Goal: Transaction & Acquisition: Purchase product/service

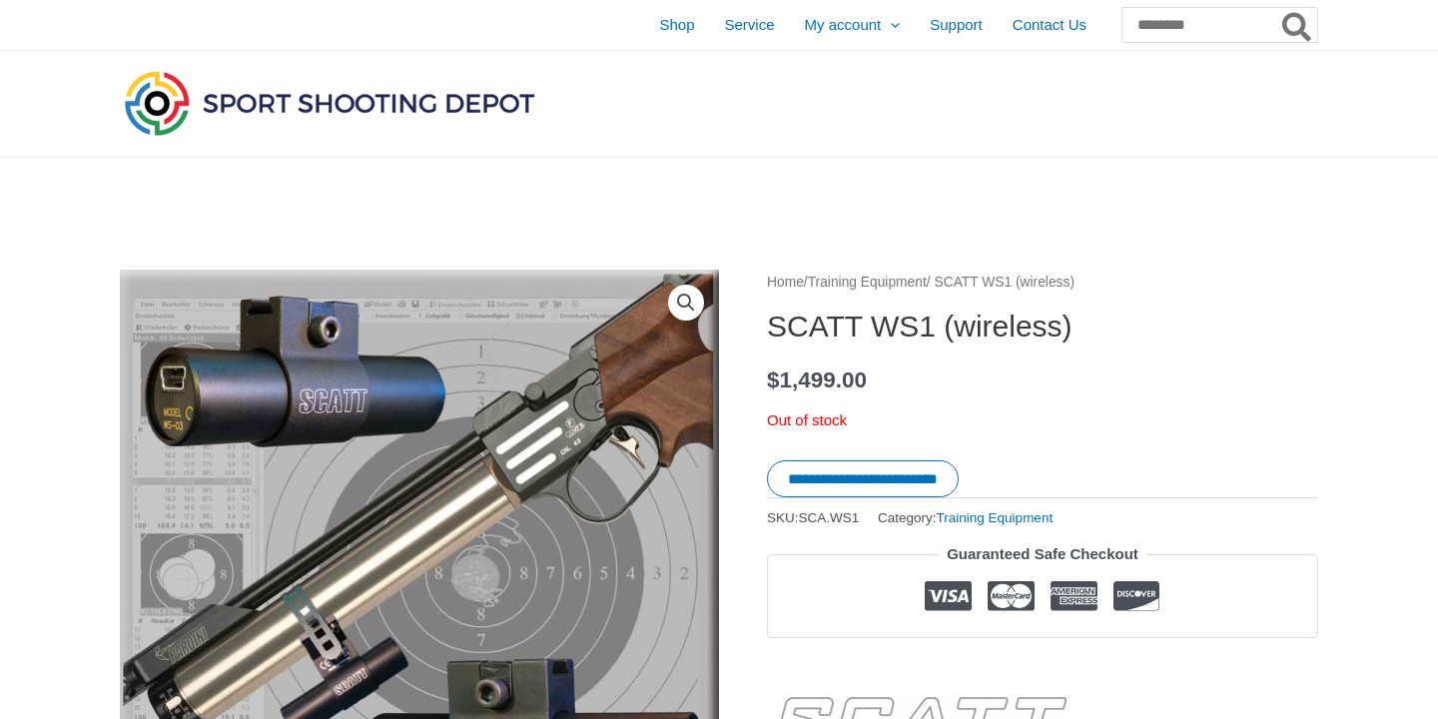
click at [927, 281] on link "Training Equipment" at bounding box center [867, 282] width 119 height 15
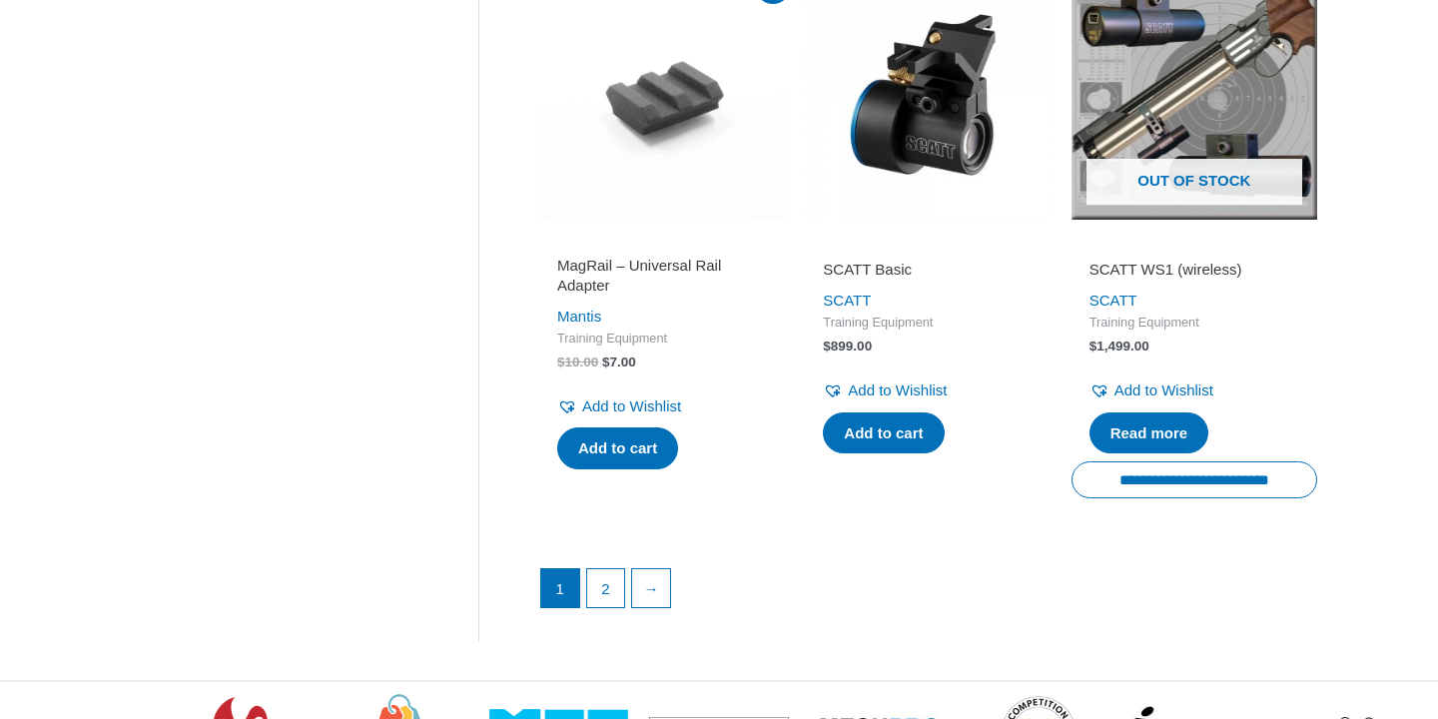
scroll to position [2832, 0]
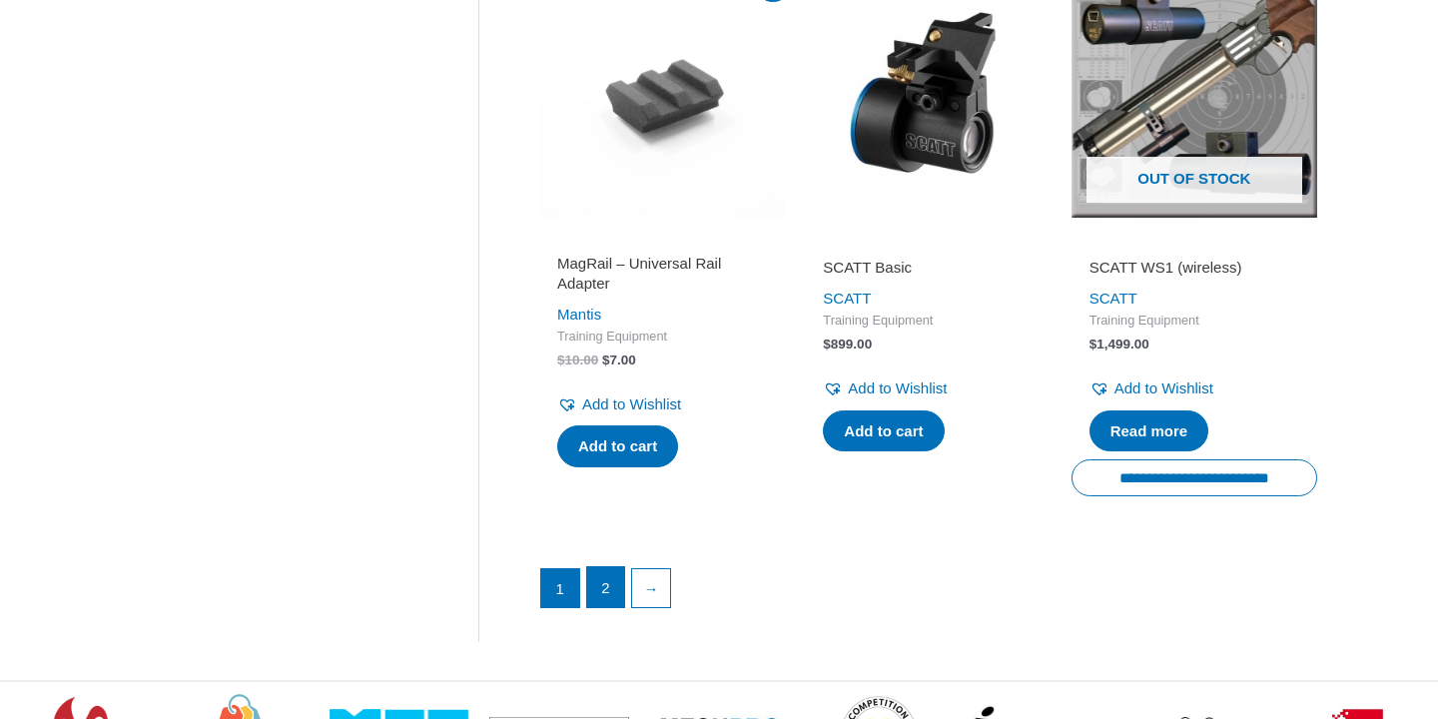
click at [614, 607] on link "2" at bounding box center [606, 587] width 38 height 40
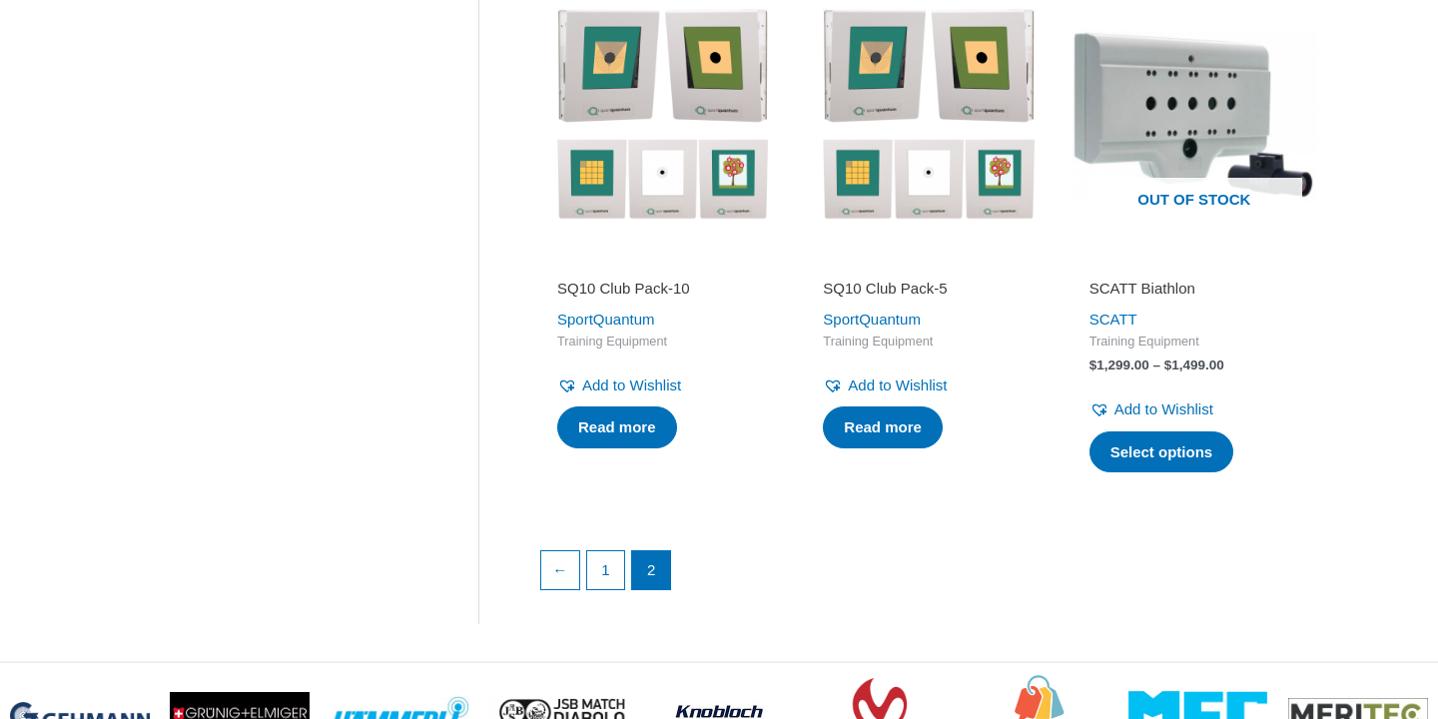
scroll to position [2213, 0]
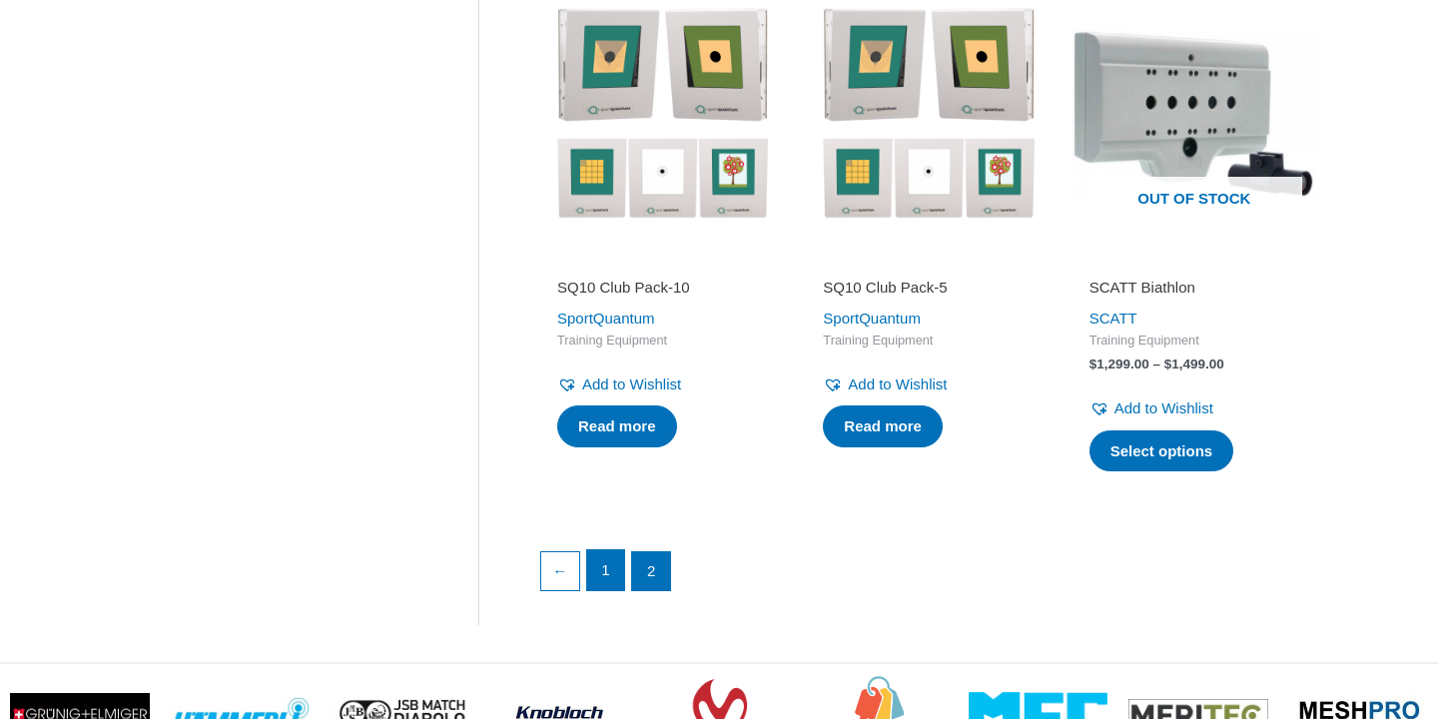
click at [607, 586] on link "1" at bounding box center [606, 570] width 38 height 40
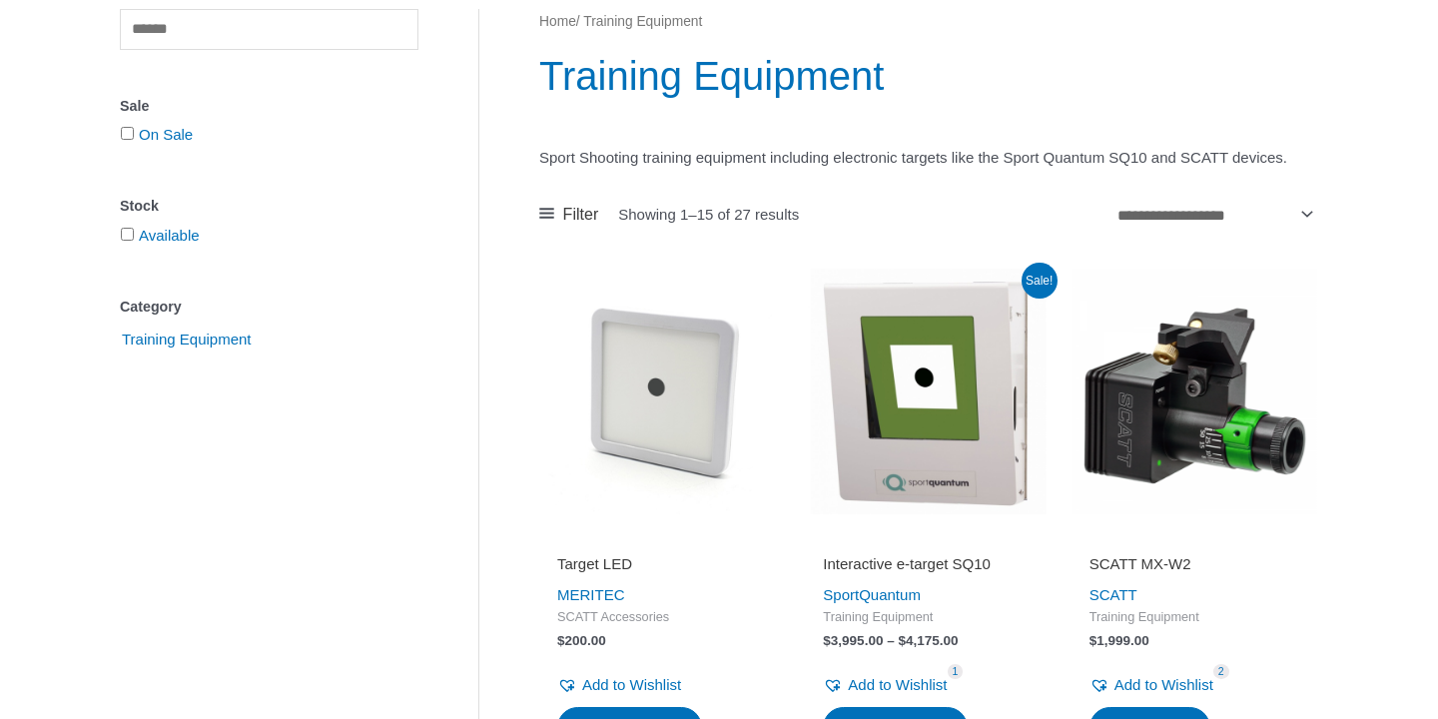
scroll to position [273, 0]
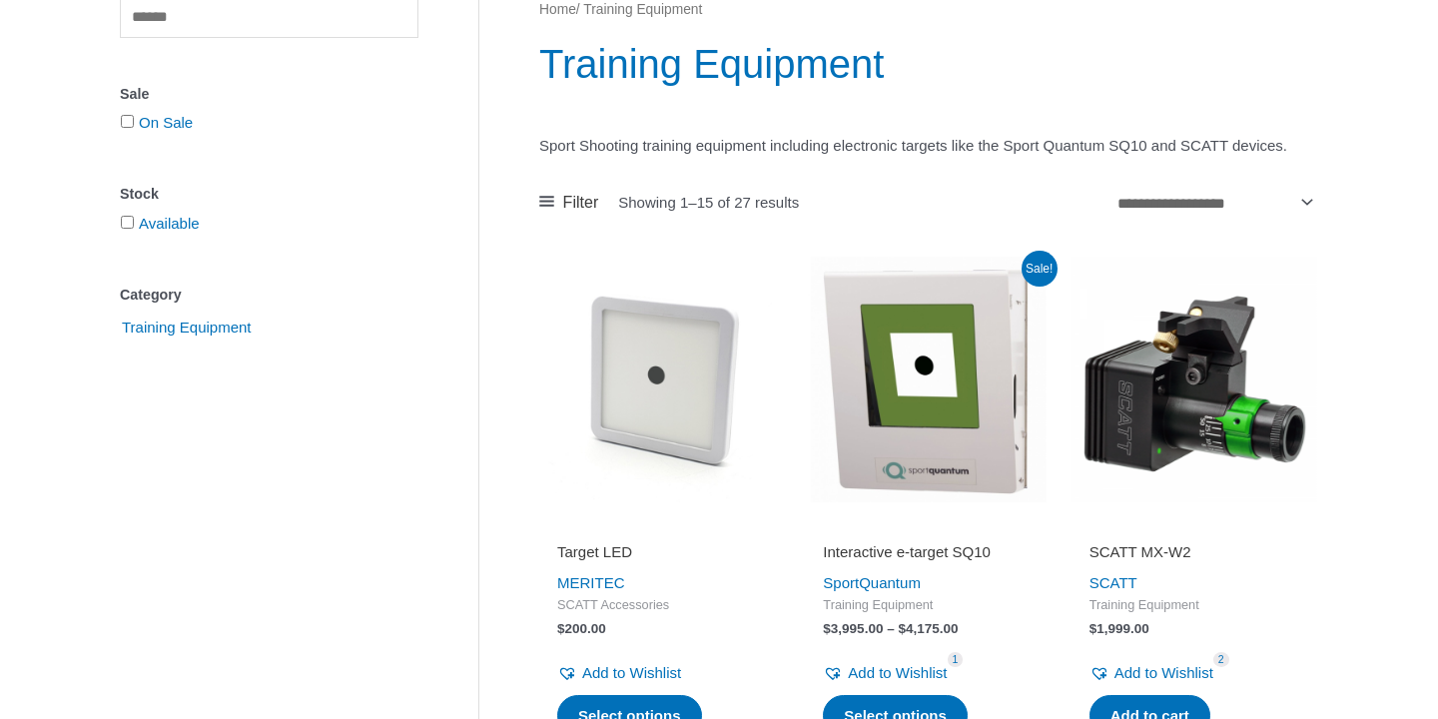
click at [650, 454] on img at bounding box center [662, 380] width 246 height 246
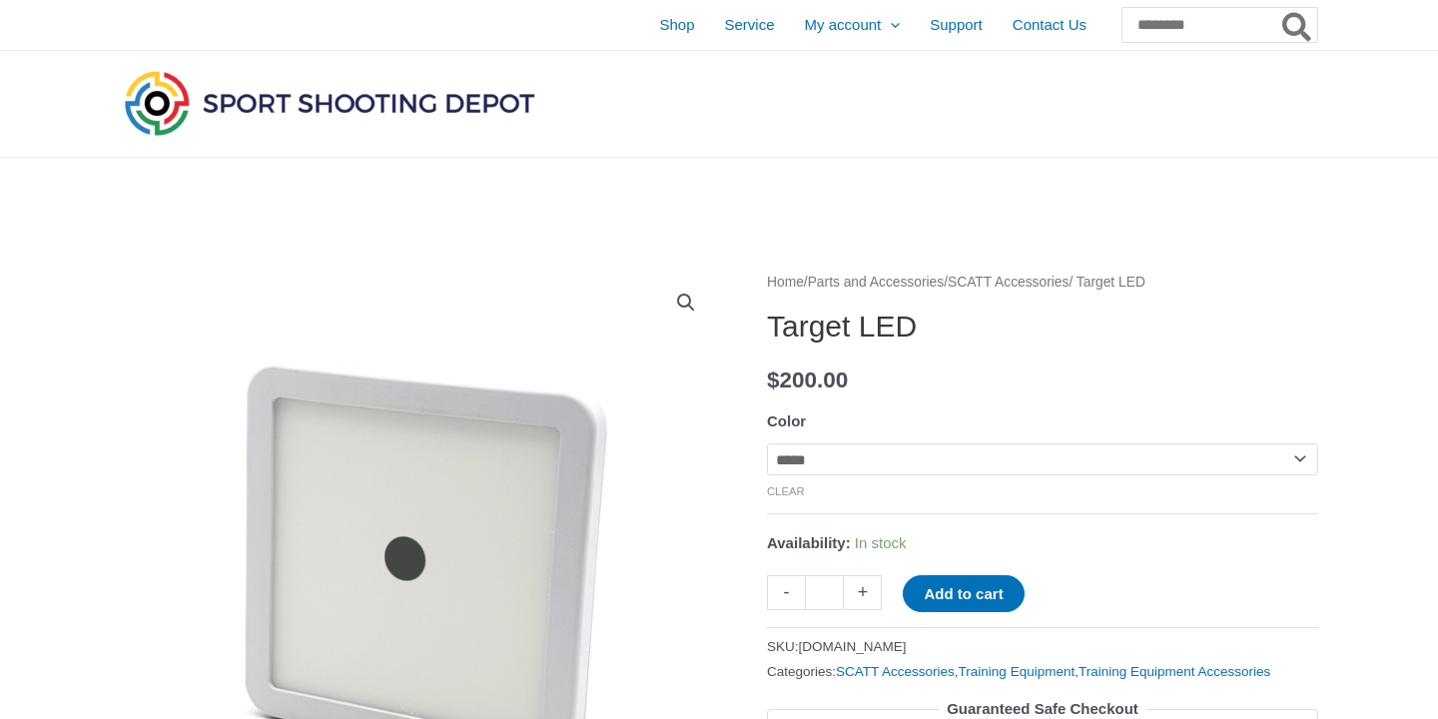
click at [1301, 462] on select "**********" at bounding box center [1042, 459] width 551 height 32
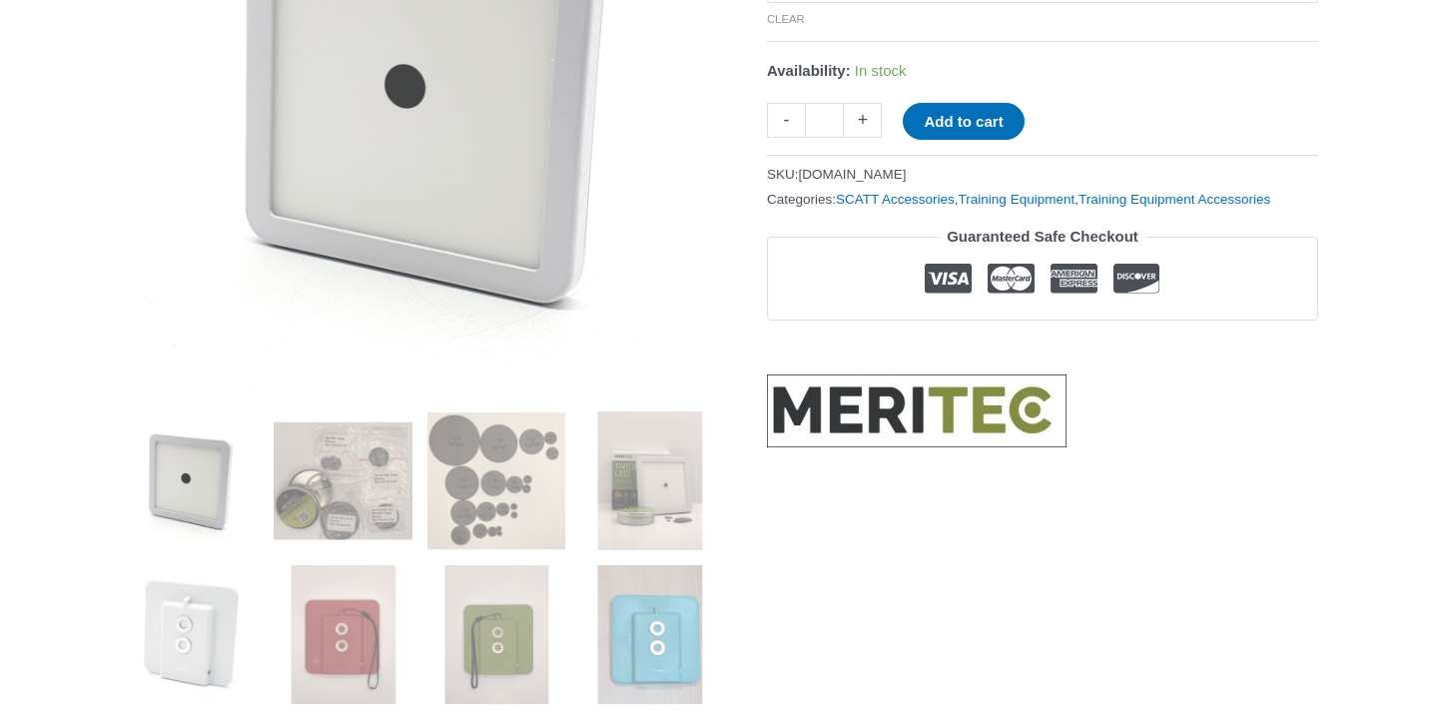
scroll to position [531, 0]
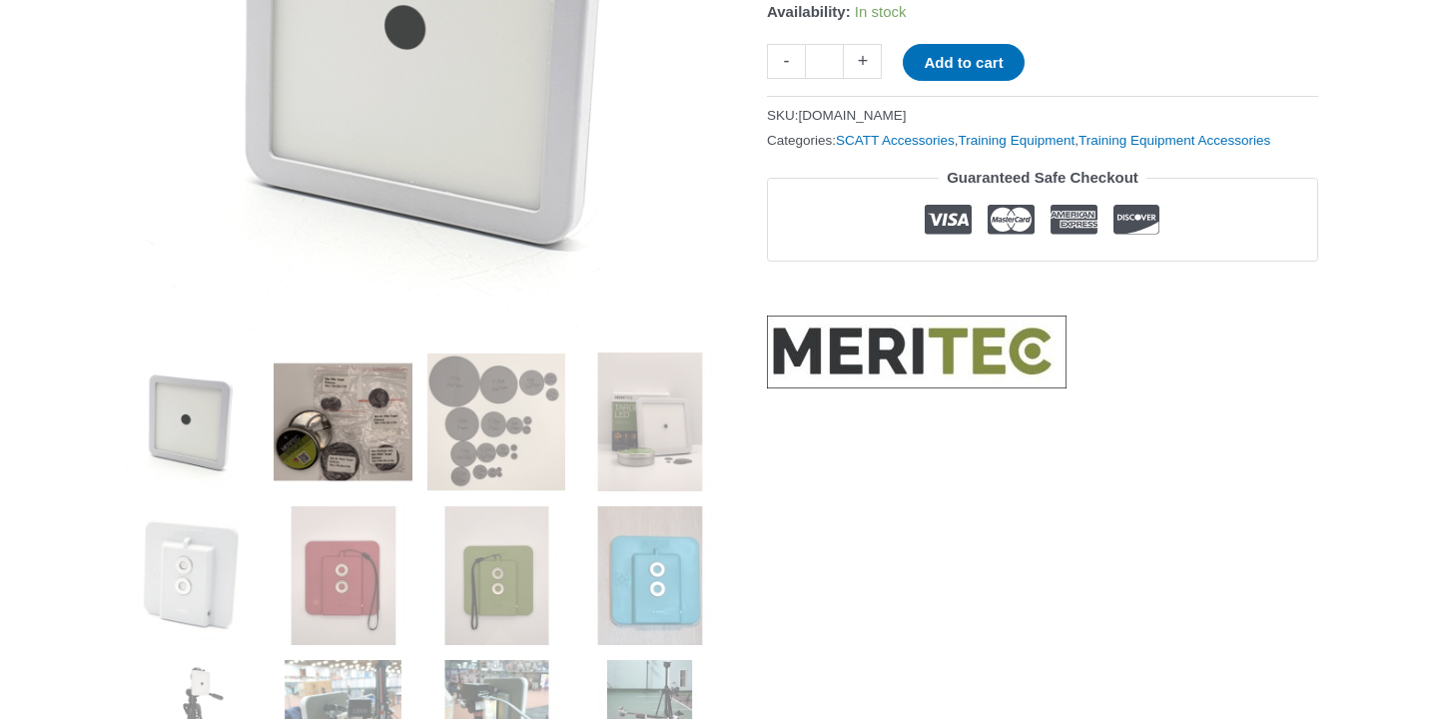
click at [345, 448] on img at bounding box center [343, 421] width 139 height 139
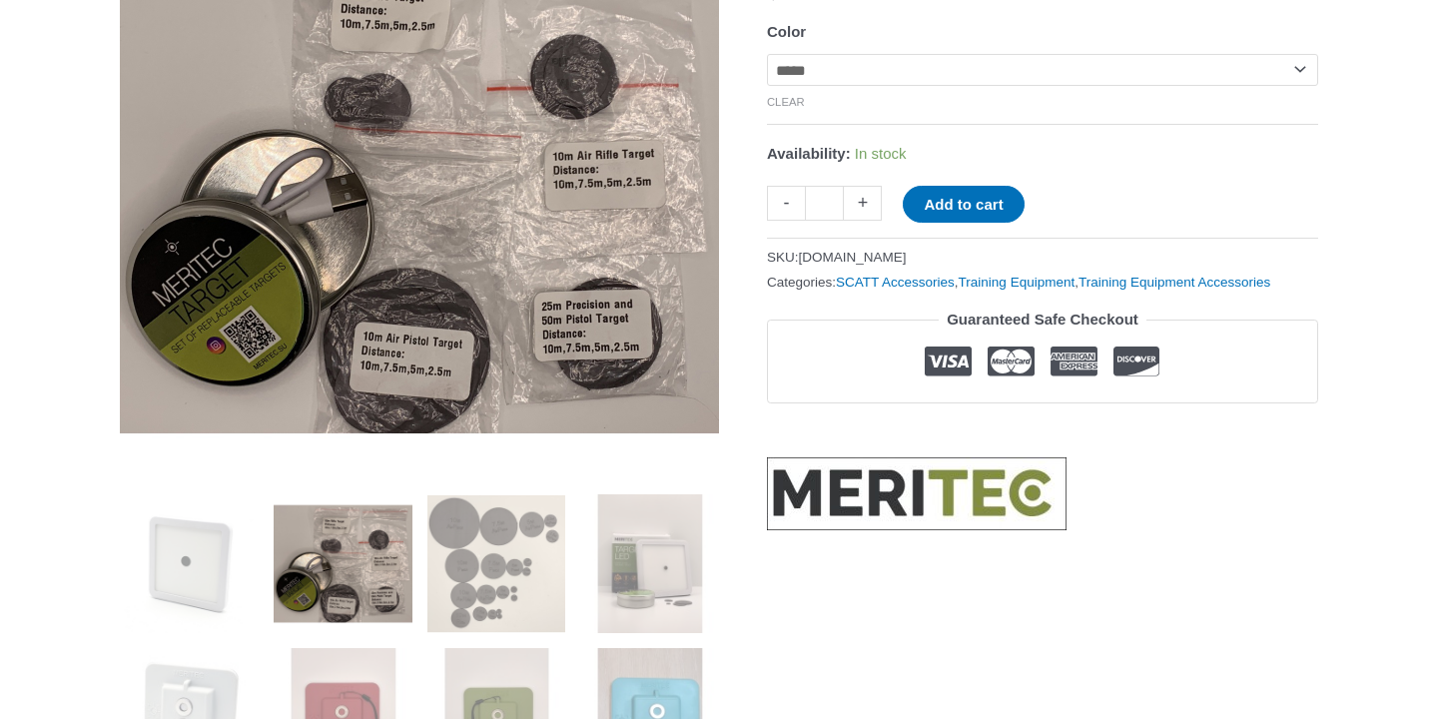
scroll to position [405, 0]
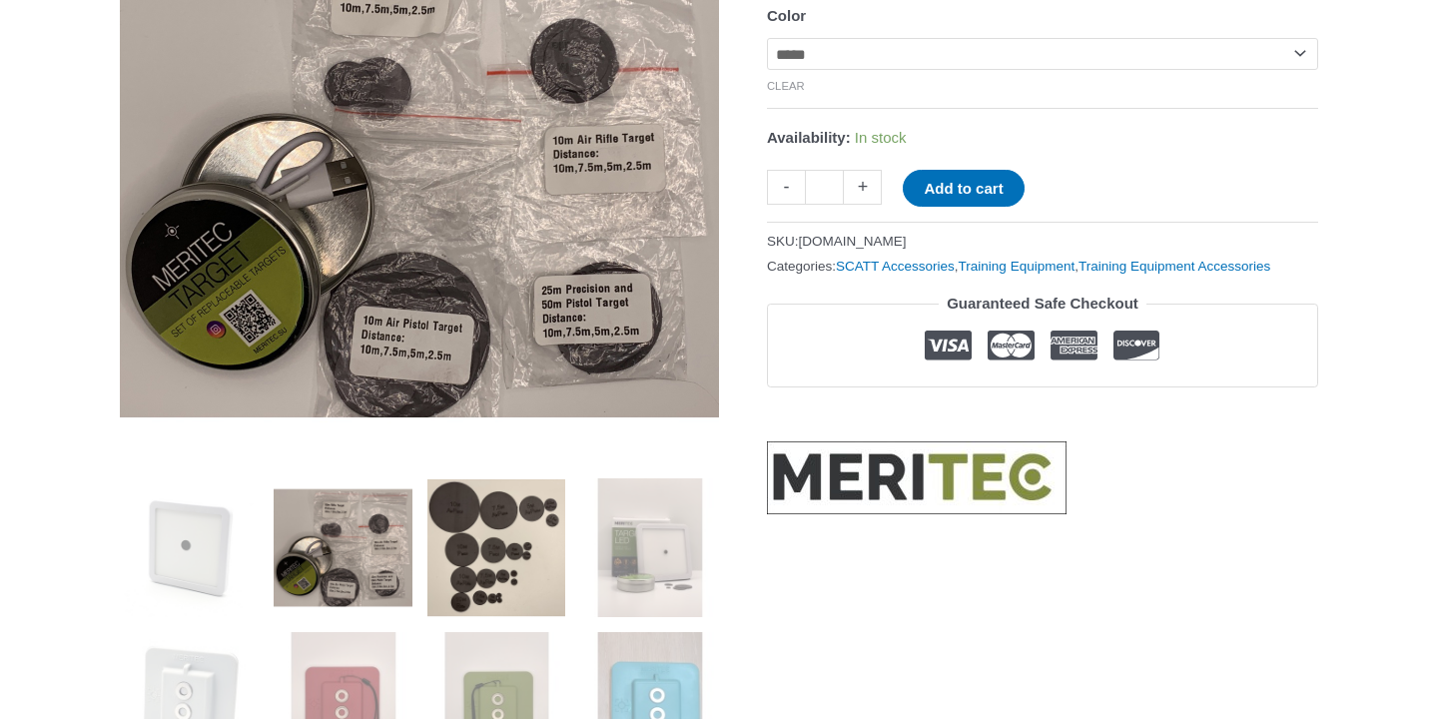
click at [522, 569] on img at bounding box center [496, 547] width 139 height 139
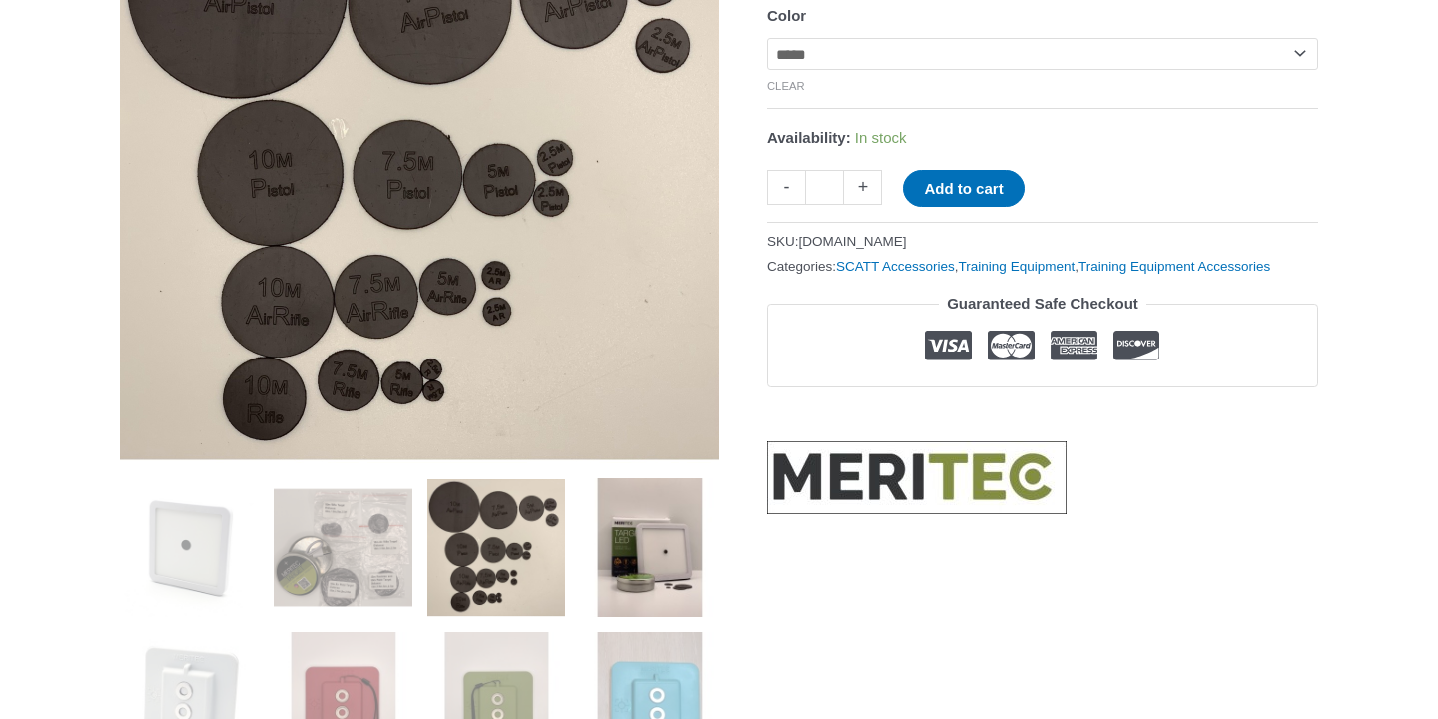
click at [638, 583] on img at bounding box center [649, 547] width 139 height 139
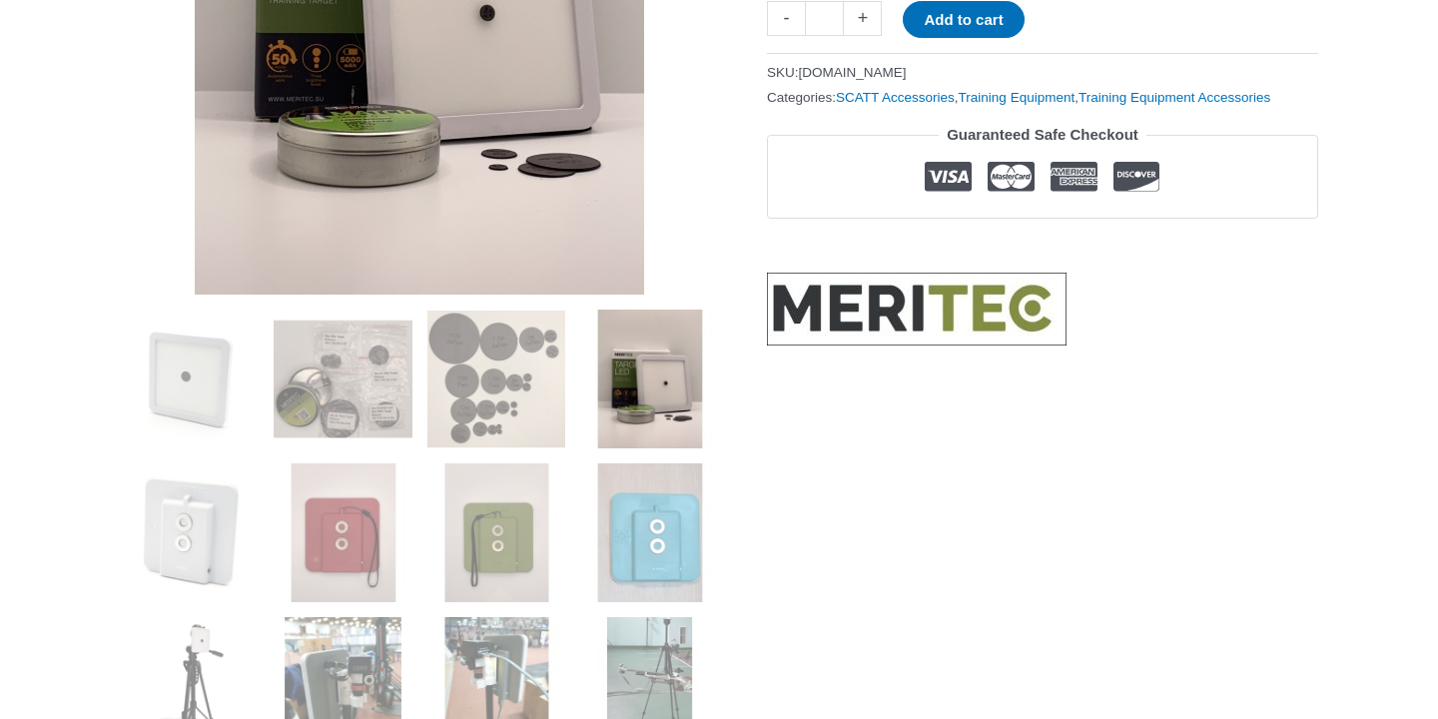
scroll to position [601, 0]
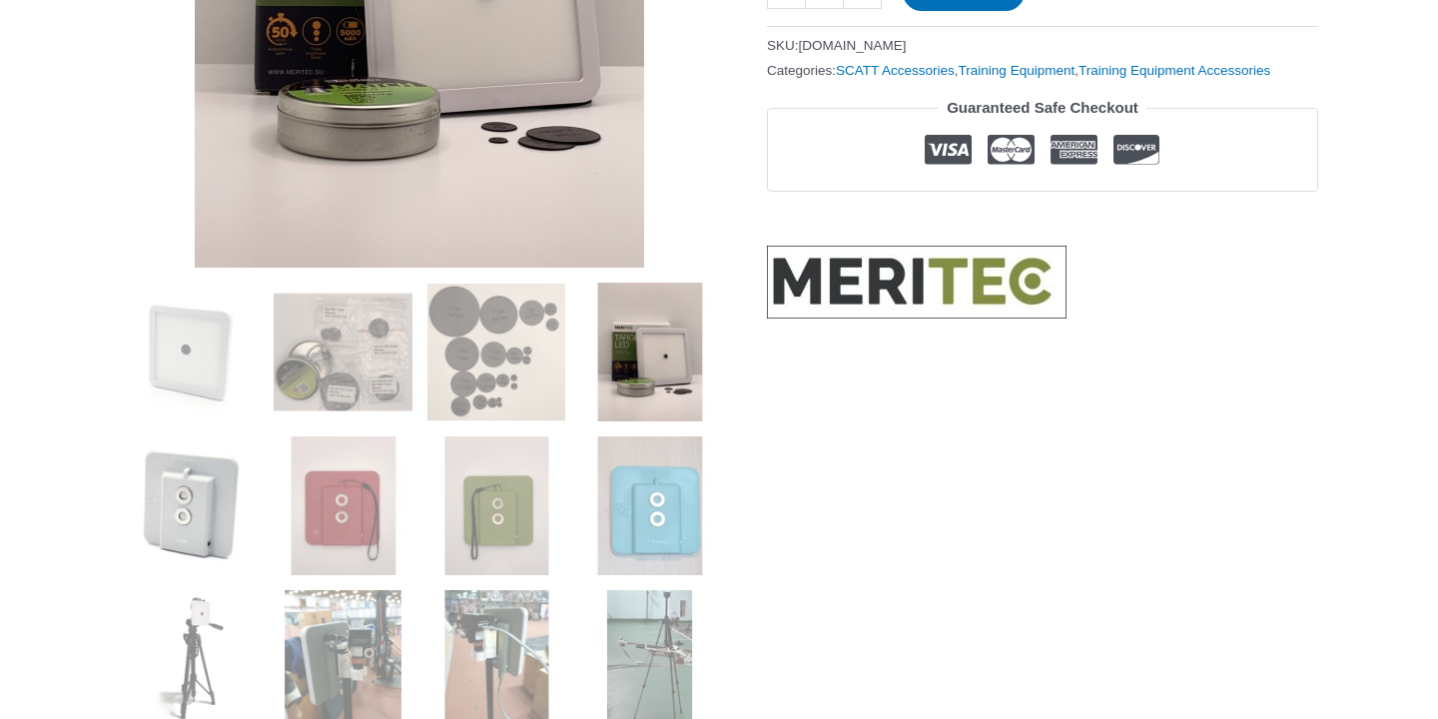
click at [212, 523] on img at bounding box center [189, 505] width 139 height 139
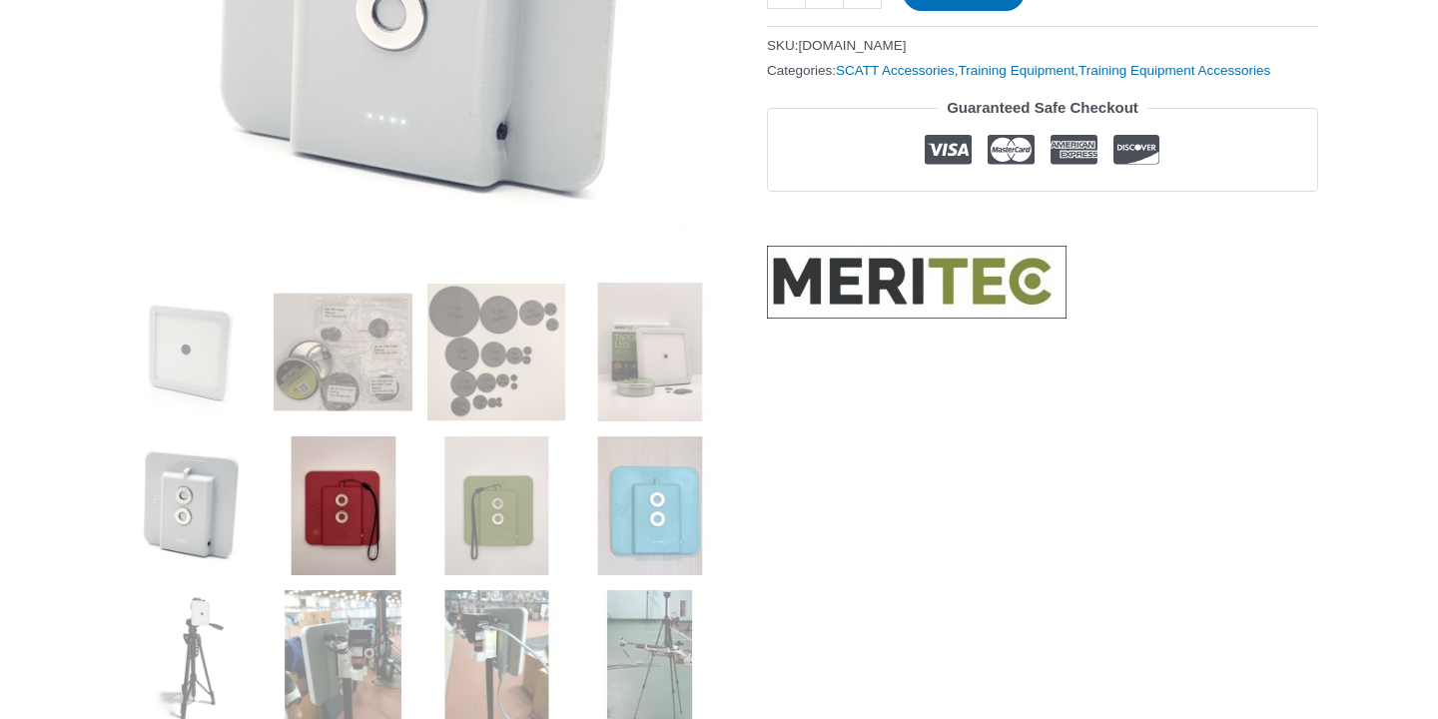
click at [372, 535] on img at bounding box center [343, 505] width 139 height 139
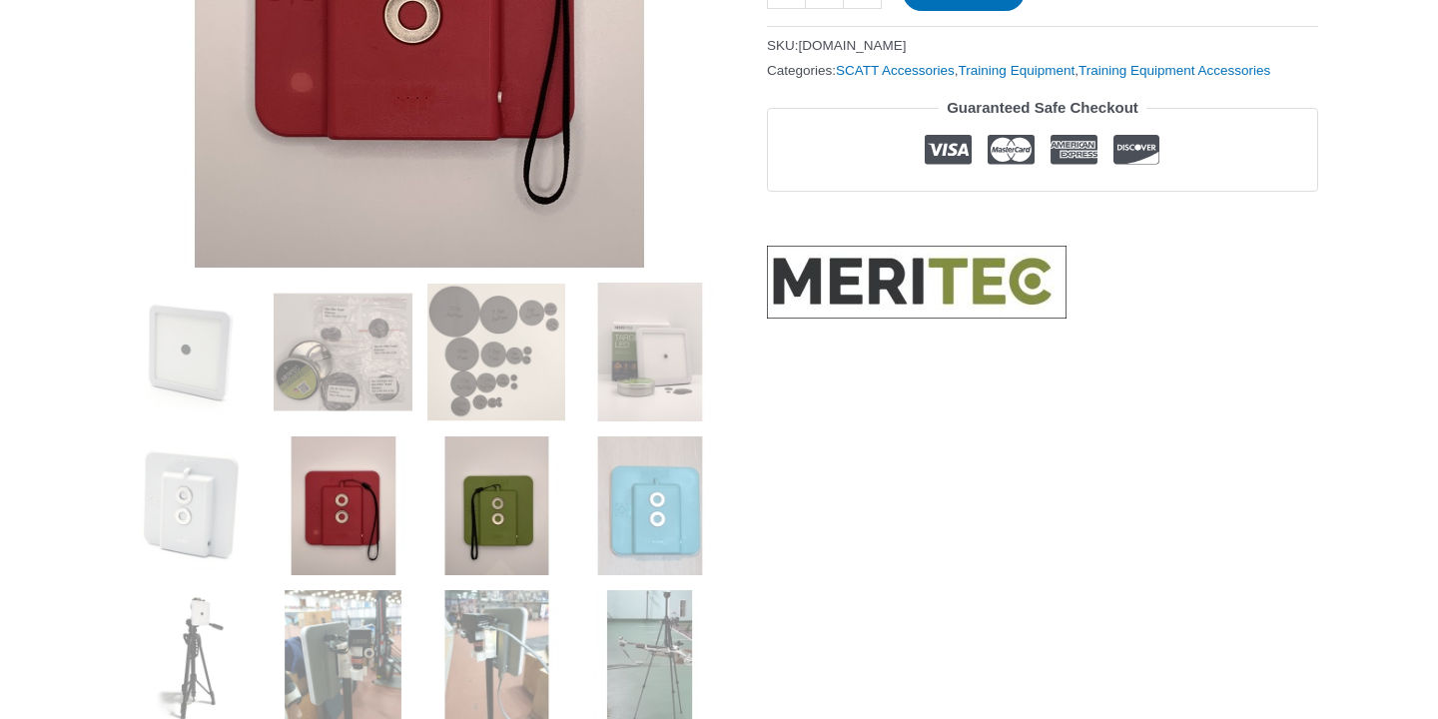
click at [525, 542] on img at bounding box center [496, 505] width 139 height 139
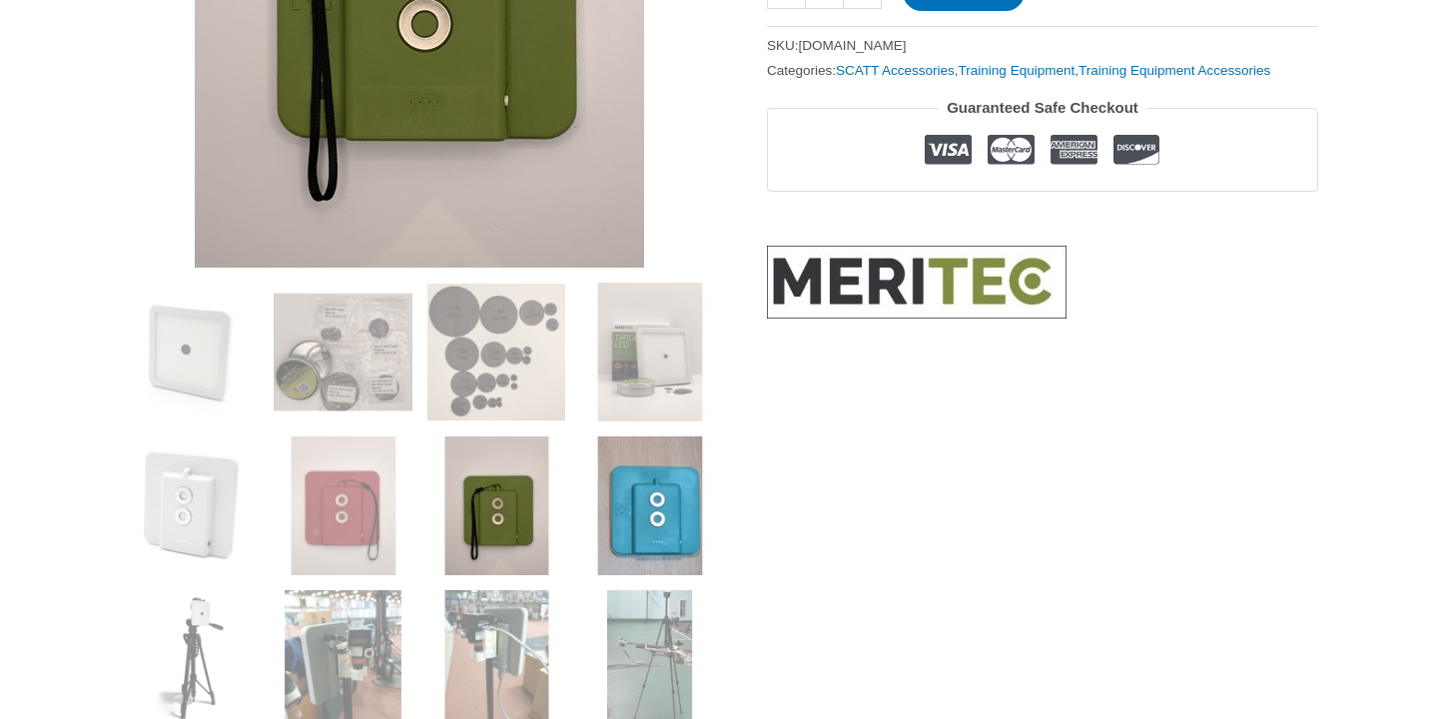
click at [697, 541] on img at bounding box center [649, 505] width 139 height 139
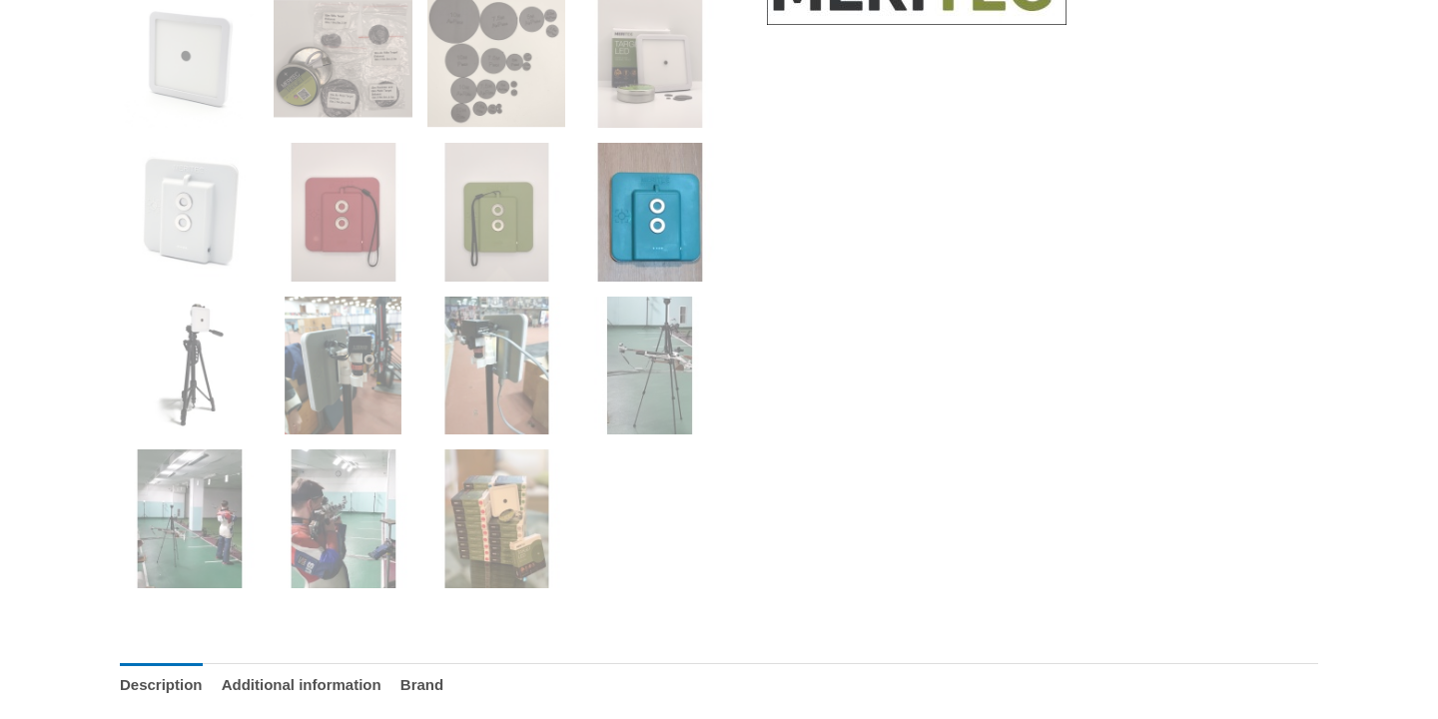
scroll to position [910, 0]
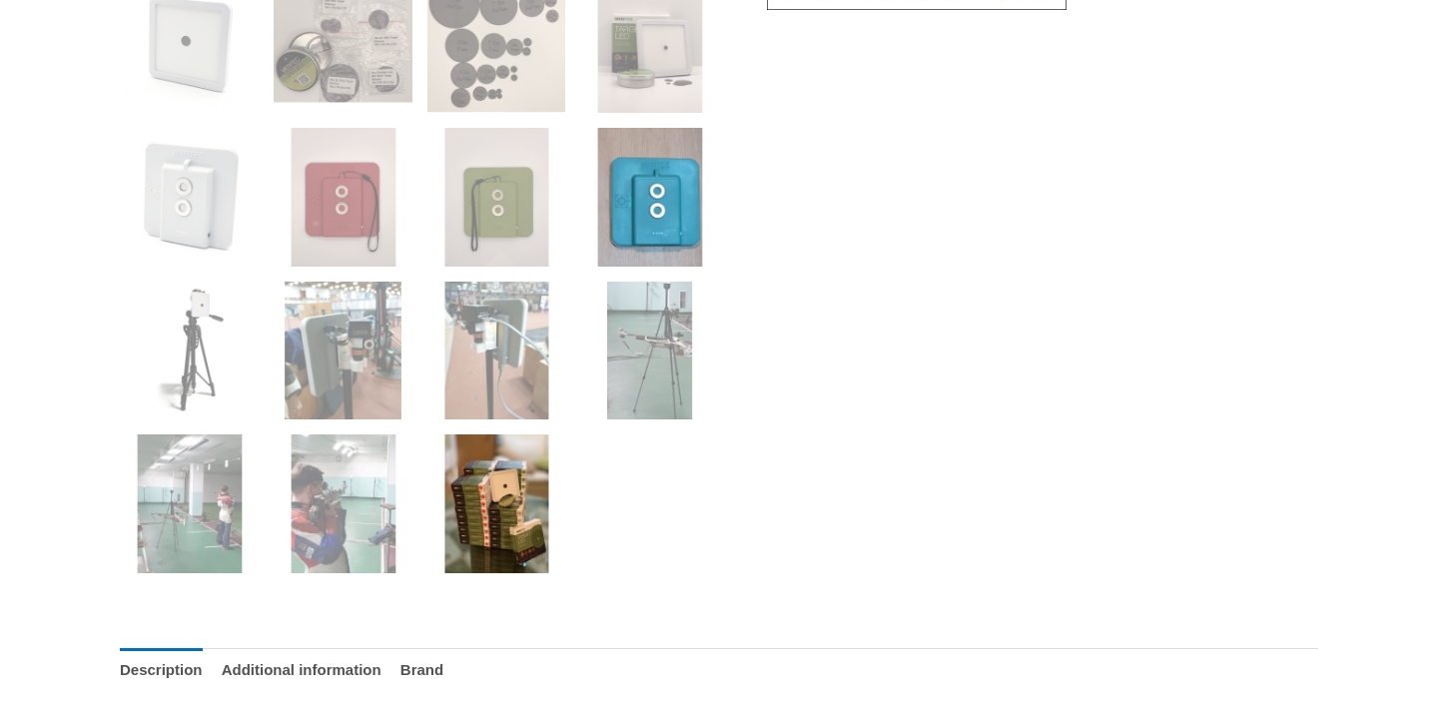
click at [520, 537] on img at bounding box center [496, 503] width 139 height 139
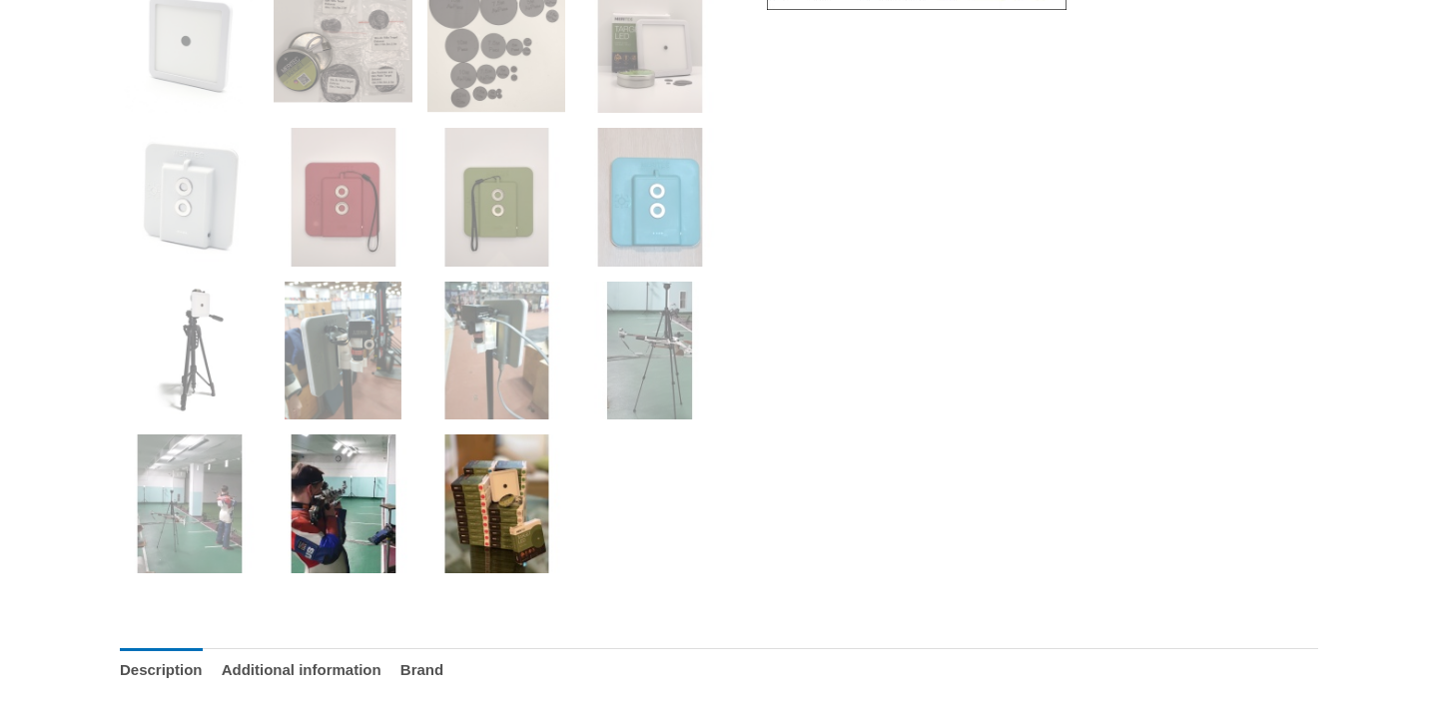
click at [345, 560] on img at bounding box center [343, 503] width 139 height 139
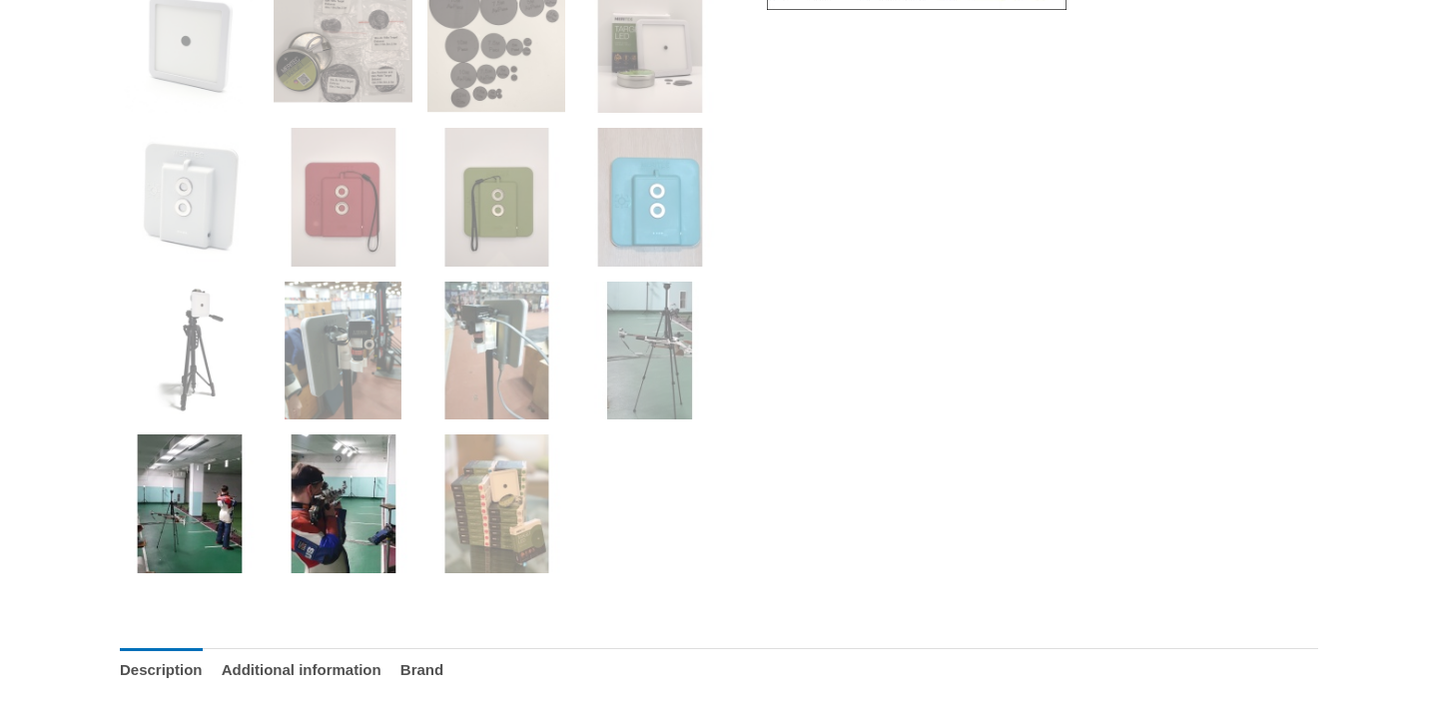
click at [216, 542] on img at bounding box center [189, 503] width 139 height 139
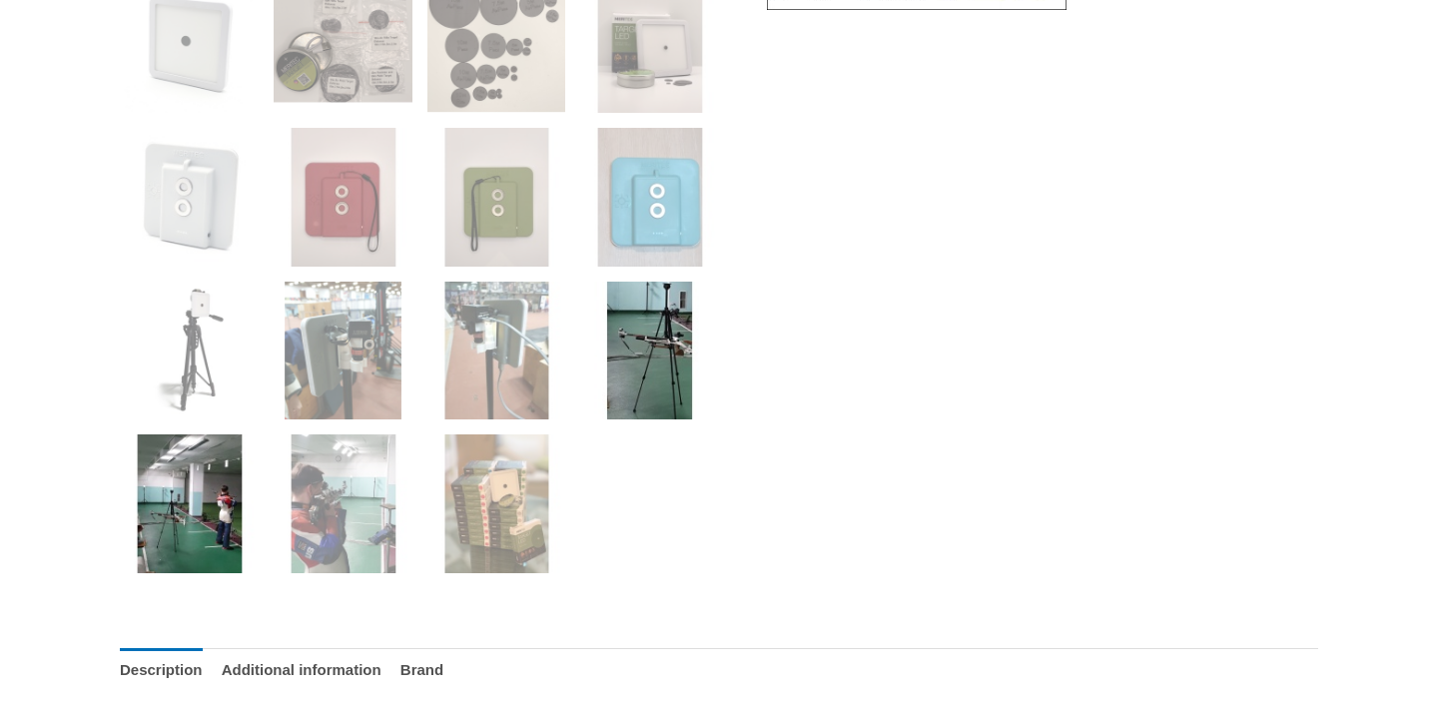
click at [650, 360] on img at bounding box center [649, 351] width 139 height 139
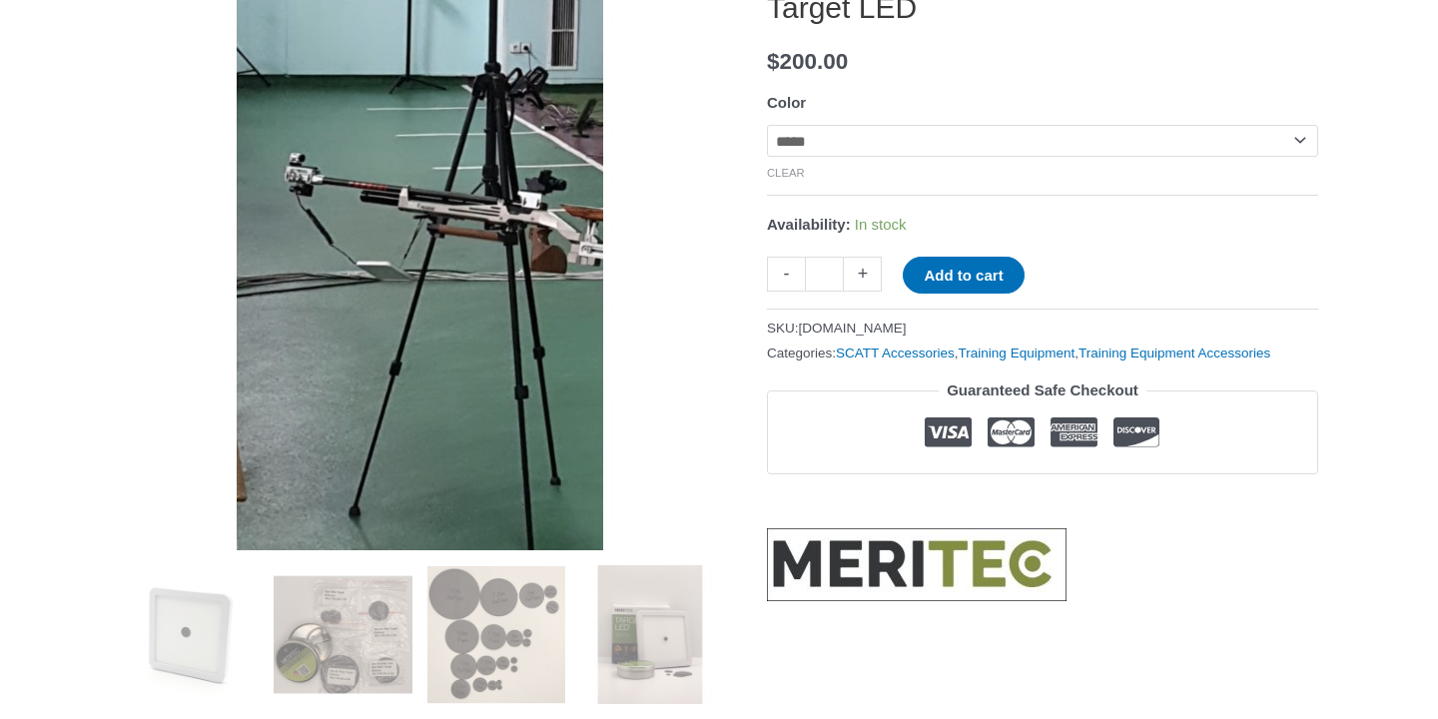
scroll to position [331, 0]
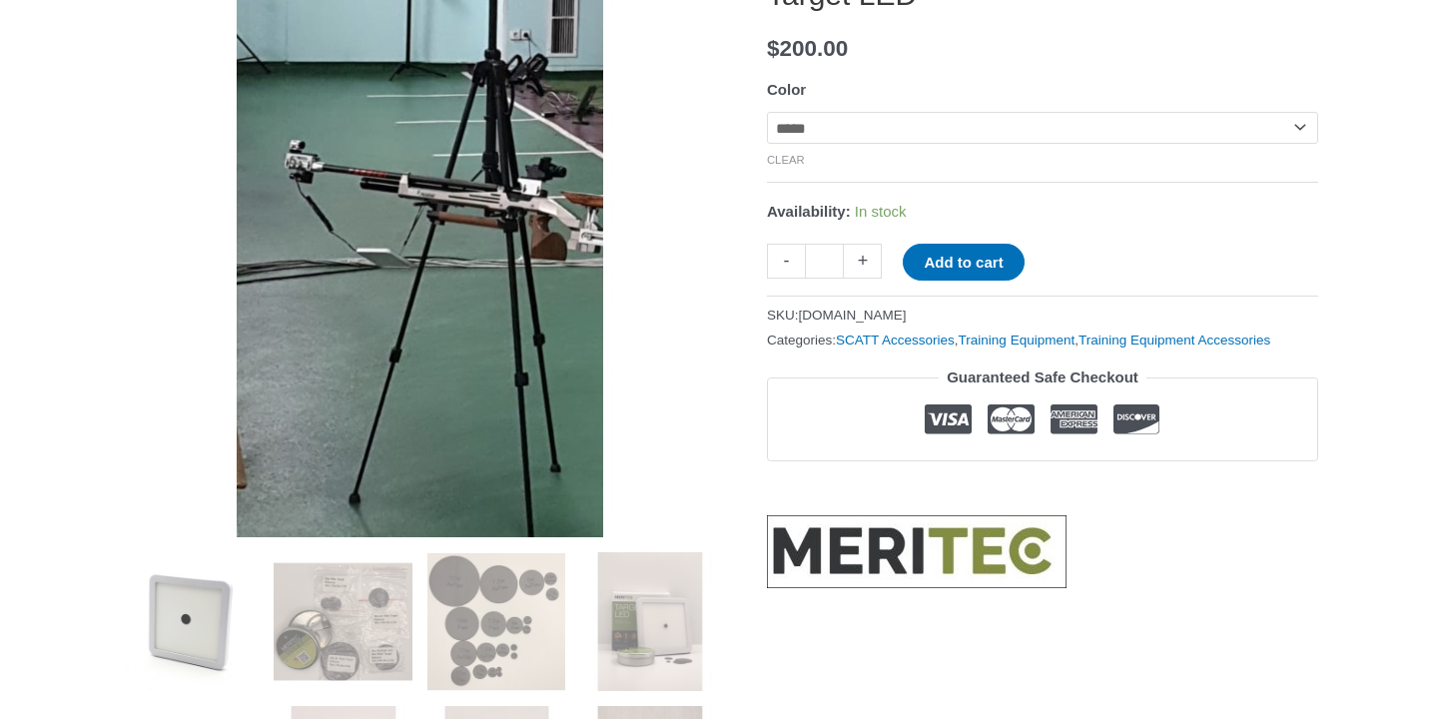
click at [167, 618] on img at bounding box center [189, 621] width 139 height 139
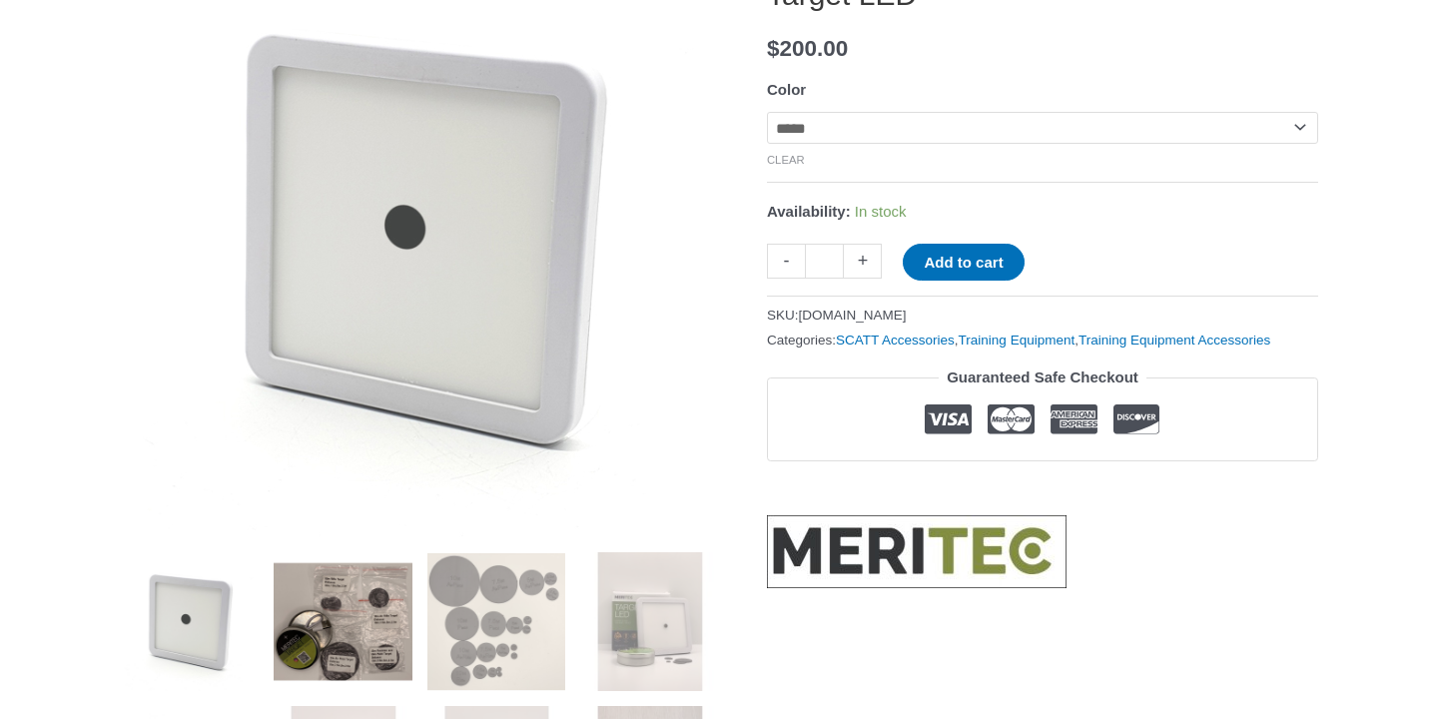
click at [300, 630] on img at bounding box center [343, 621] width 139 height 139
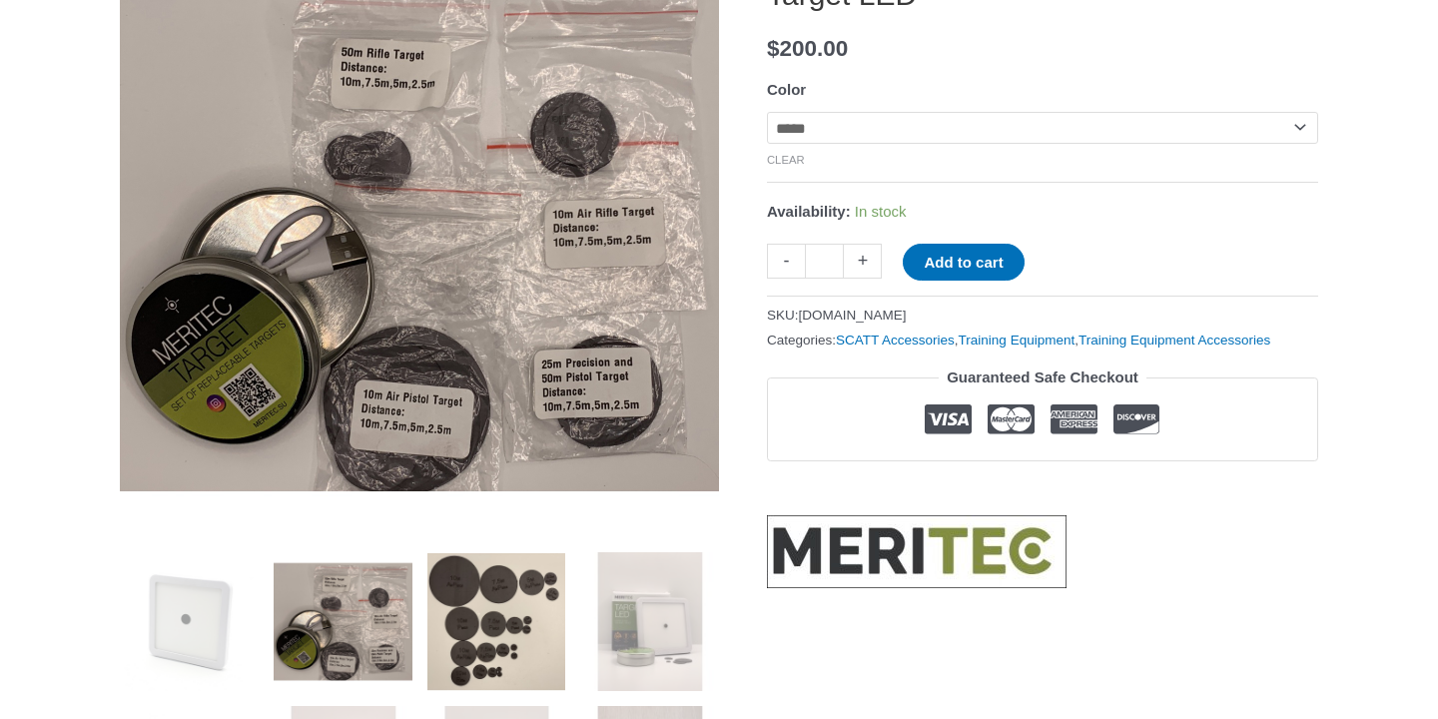
click at [495, 613] on img at bounding box center [496, 621] width 139 height 139
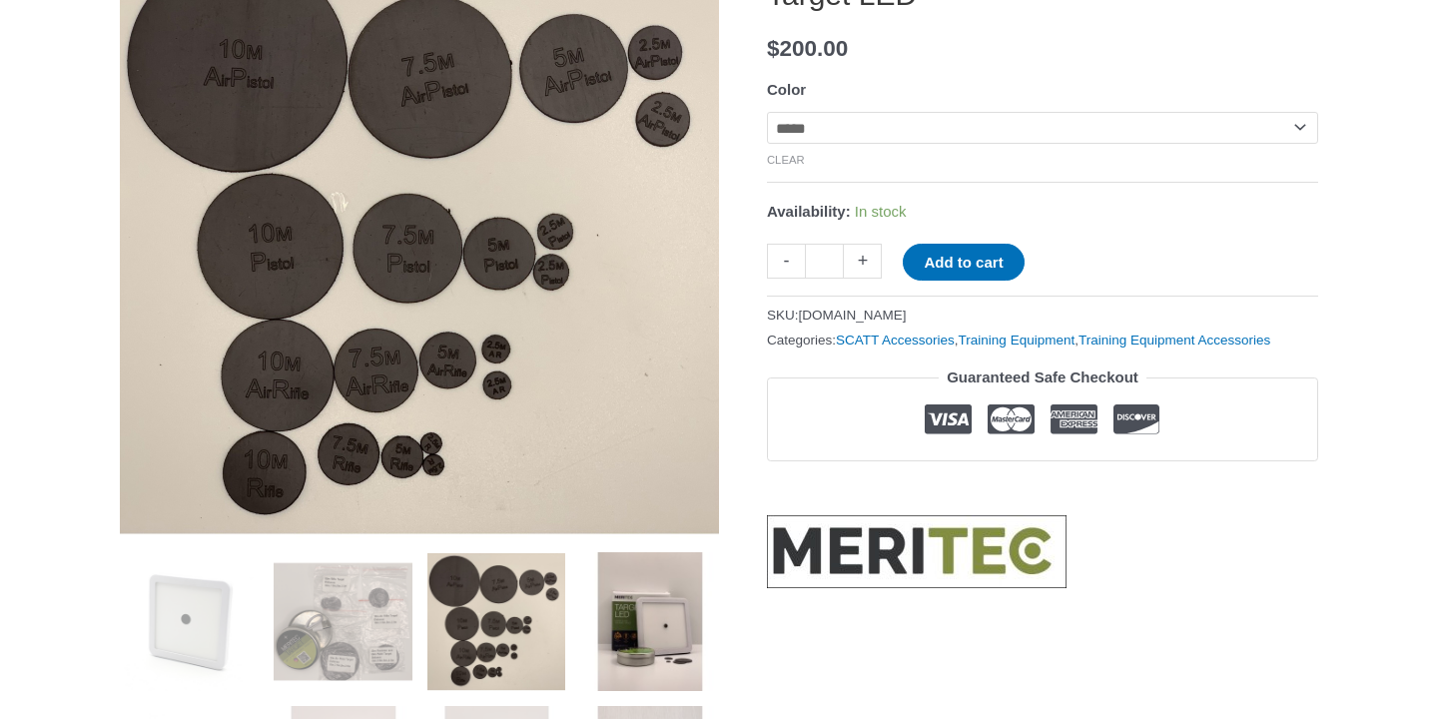
click at [633, 604] on img at bounding box center [649, 621] width 139 height 139
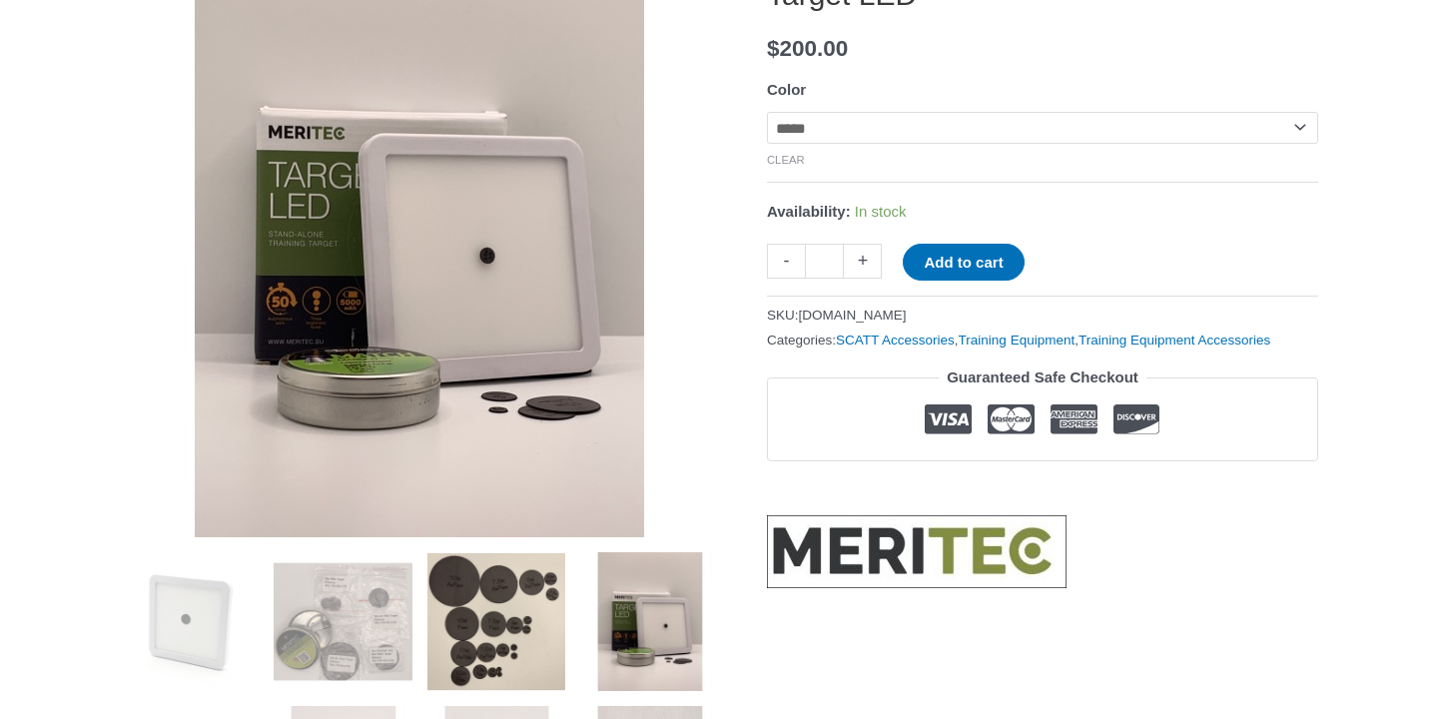
click at [466, 599] on img at bounding box center [496, 621] width 139 height 139
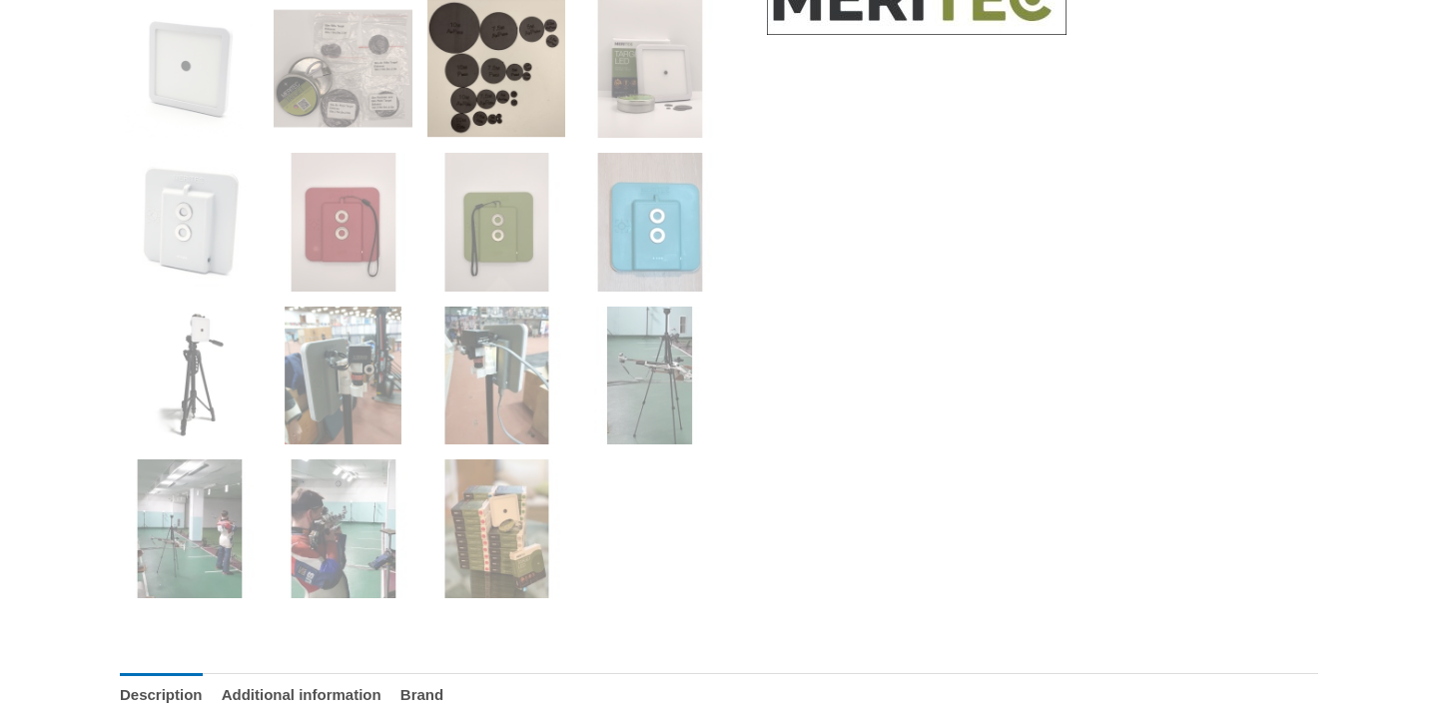
scroll to position [895, 0]
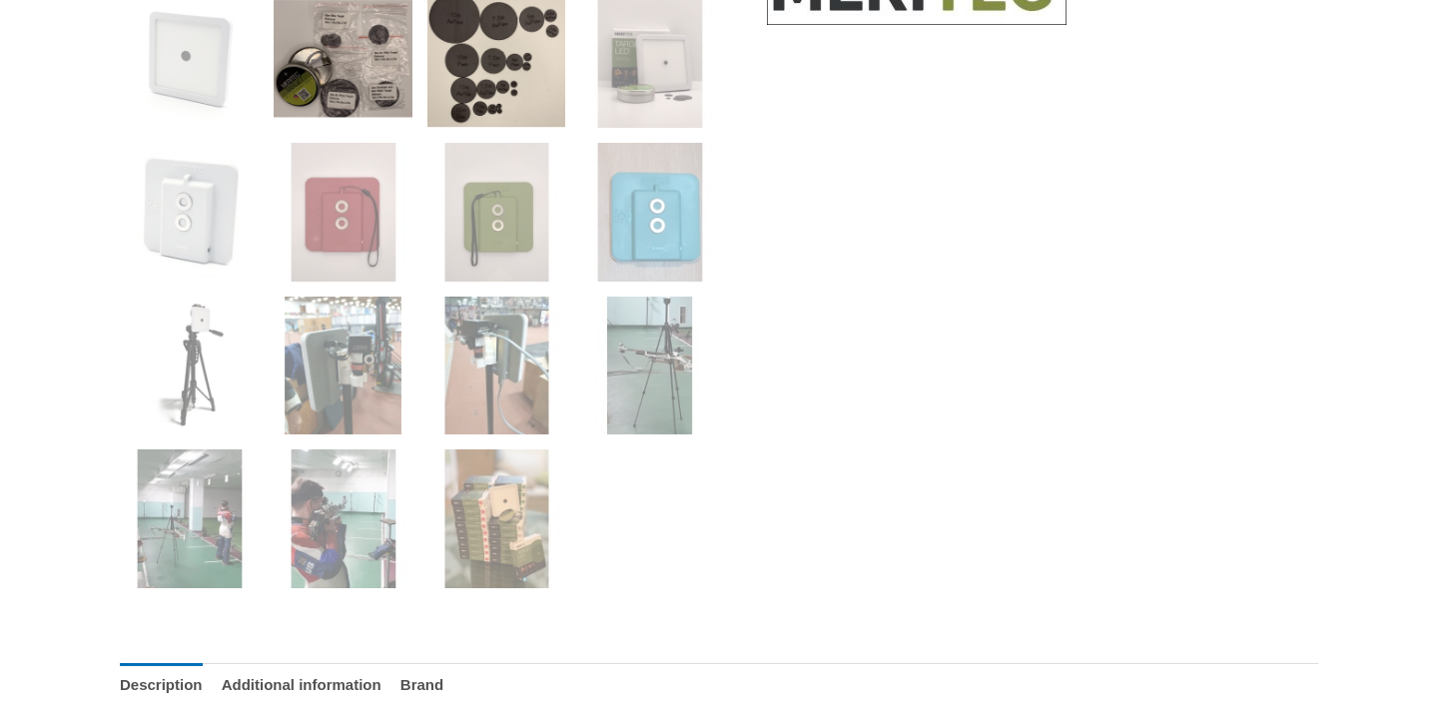
click at [333, 94] on img at bounding box center [343, 58] width 139 height 139
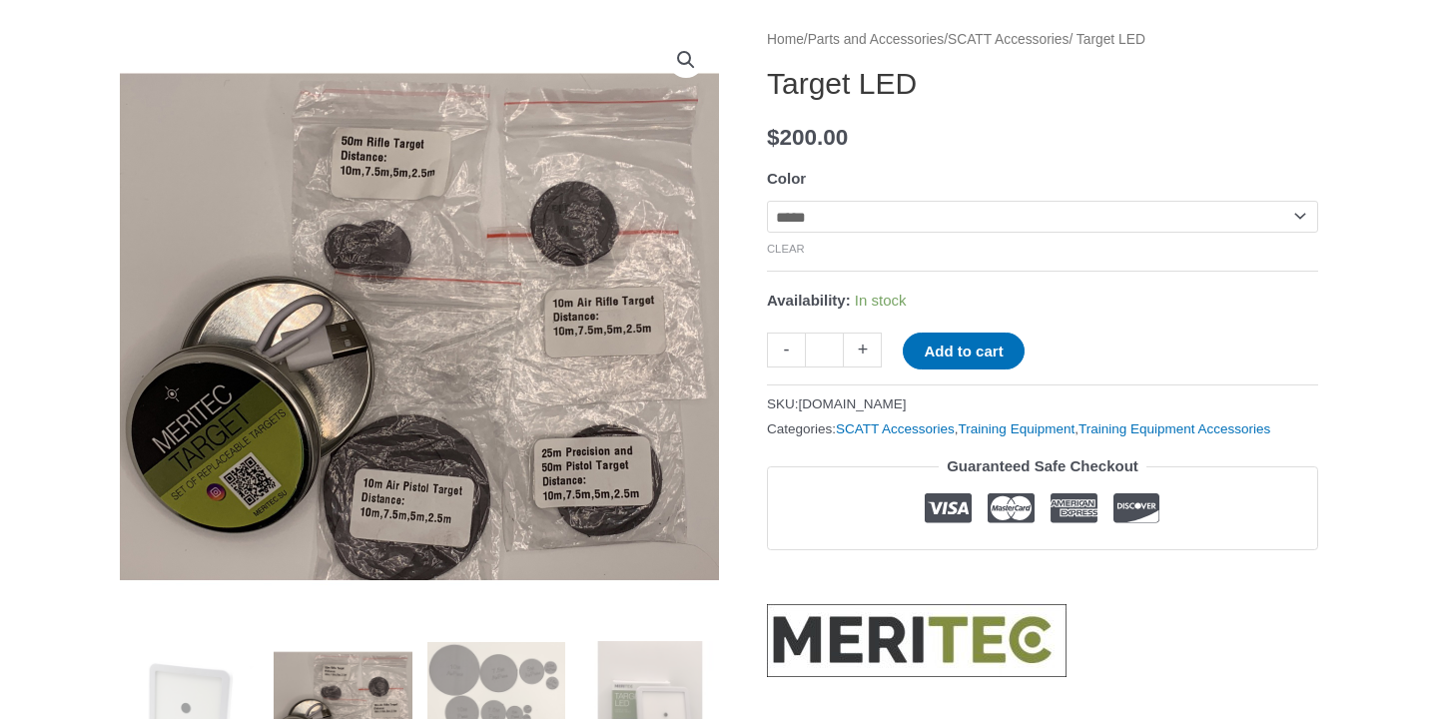
scroll to position [244, 0]
